Goal: Task Accomplishment & Management: Complete application form

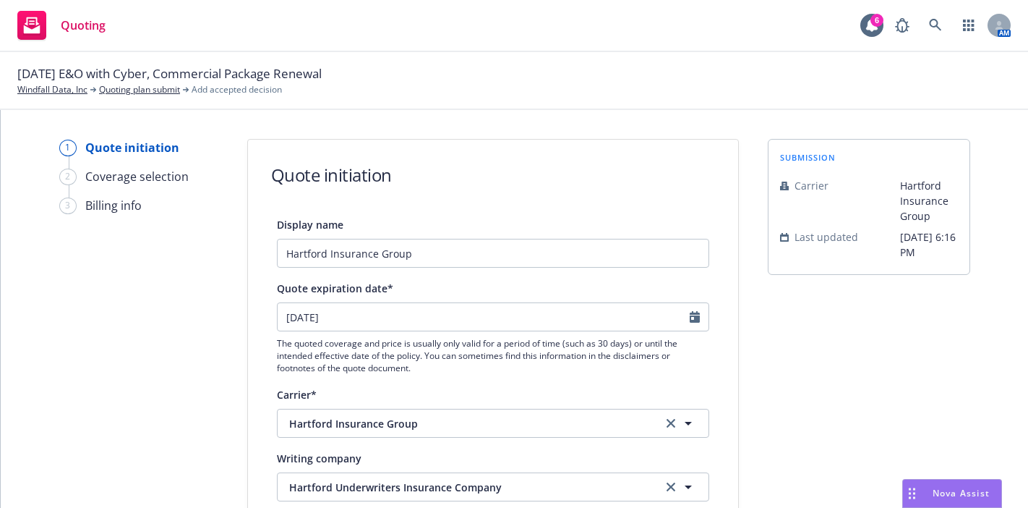
select select "12"
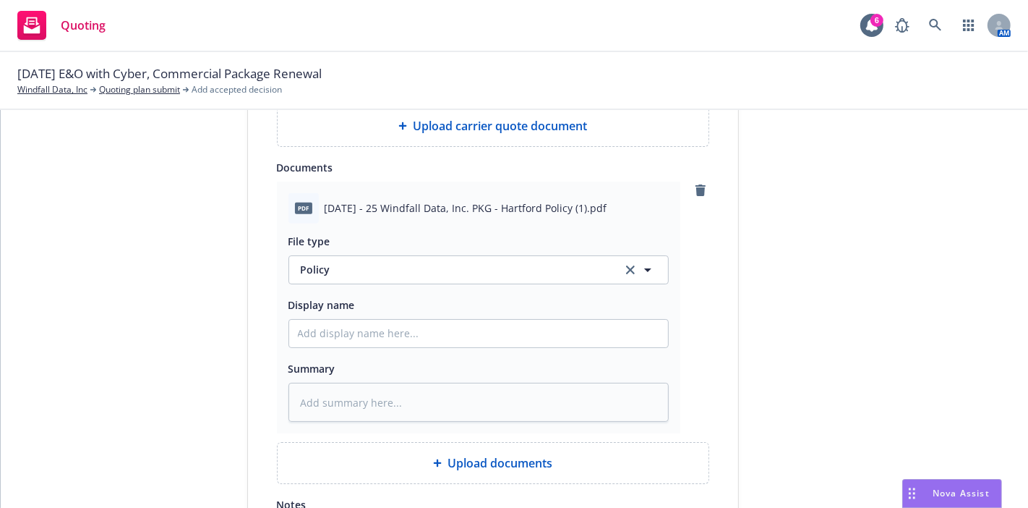
type textarea "x"
